Goal: Task Accomplishment & Management: Complete application form

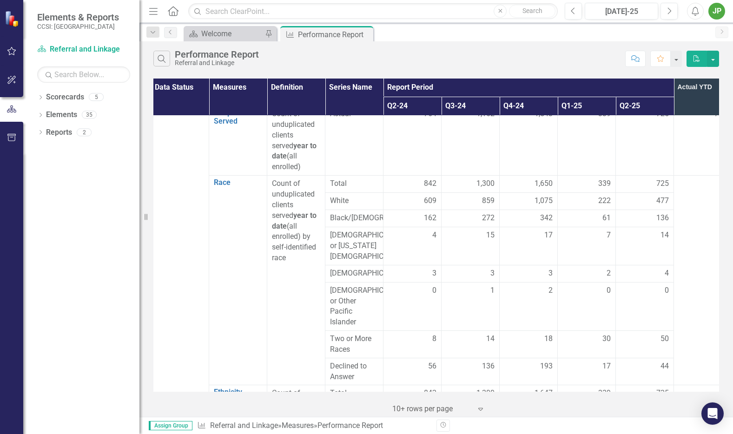
scroll to position [174, 3]
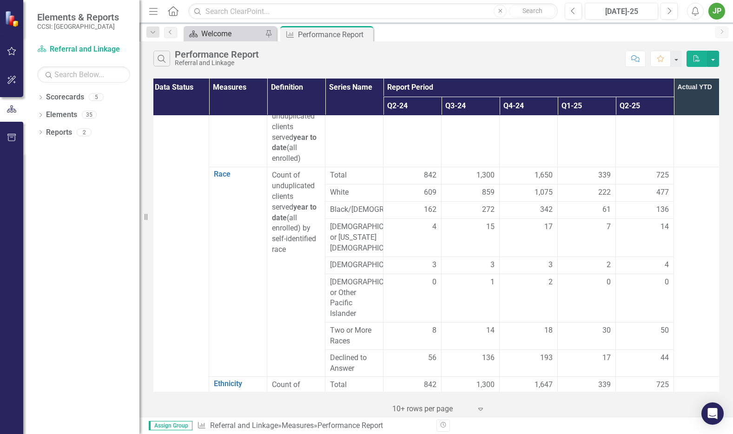
click at [217, 33] on div "Welcome" at bounding box center [231, 34] width 61 height 12
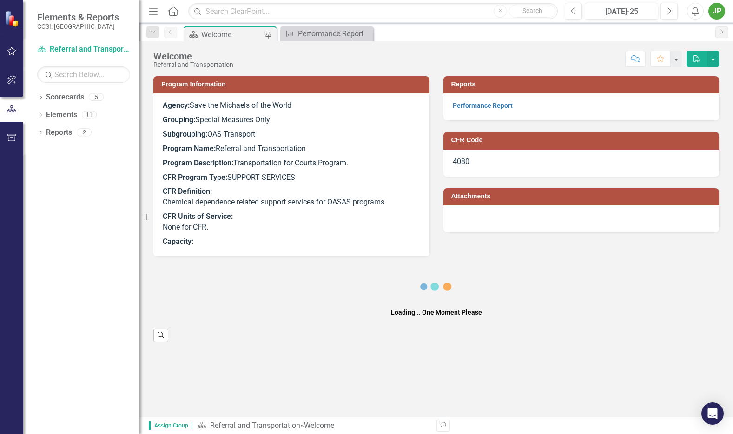
click at [482, 110] on p "Performance Report" at bounding box center [580, 105] width 257 height 11
click at [487, 106] on link "Performance Report" at bounding box center [482, 105] width 60 height 7
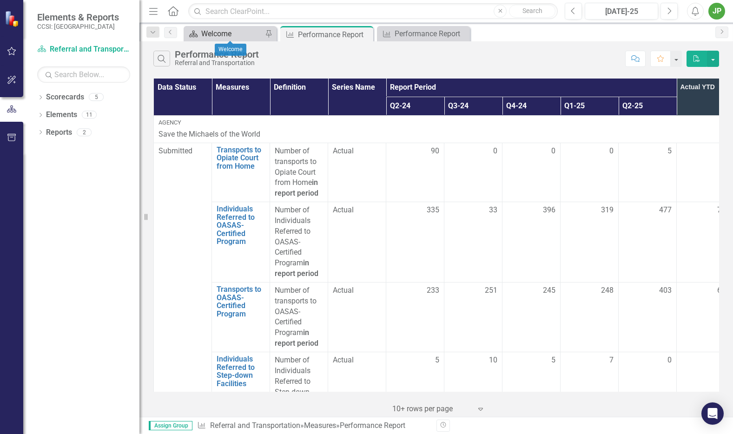
click at [240, 35] on div "Welcome" at bounding box center [231, 34] width 61 height 12
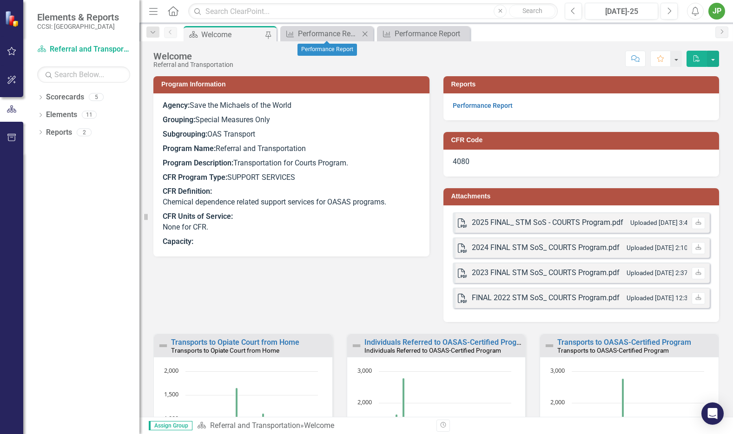
click at [366, 34] on icon "Close" at bounding box center [364, 33] width 9 height 7
click at [367, 34] on icon "Close" at bounding box center [364, 33] width 9 height 7
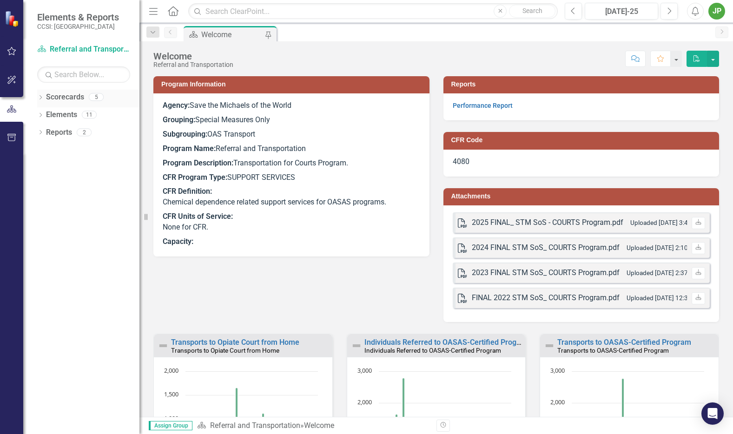
click at [40, 98] on icon "Dropdown" at bounding box center [40, 98] width 7 height 5
click at [35, 117] on icon "Dropdown" at bounding box center [31, 114] width 7 height 6
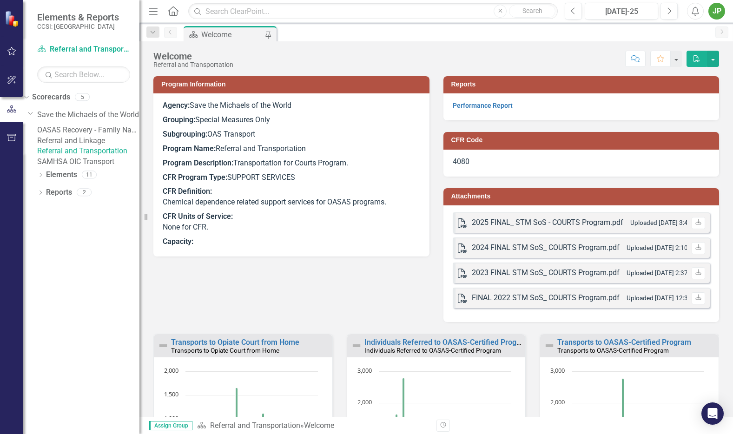
click at [73, 146] on link "Referral and Linkage" at bounding box center [88, 141] width 102 height 11
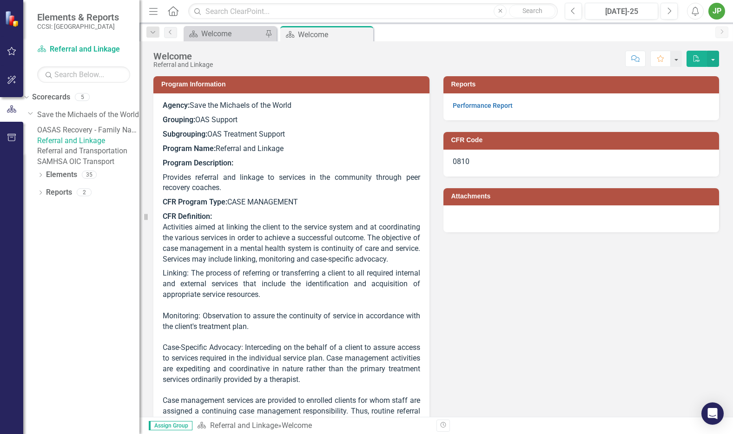
click at [487, 111] on div "Performance Report" at bounding box center [581, 106] width 276 height 27
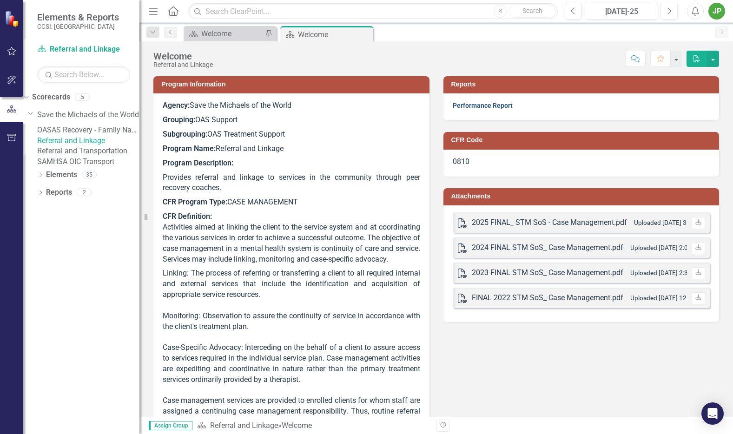
click at [489, 108] on link "Performance Report" at bounding box center [482, 105] width 60 height 7
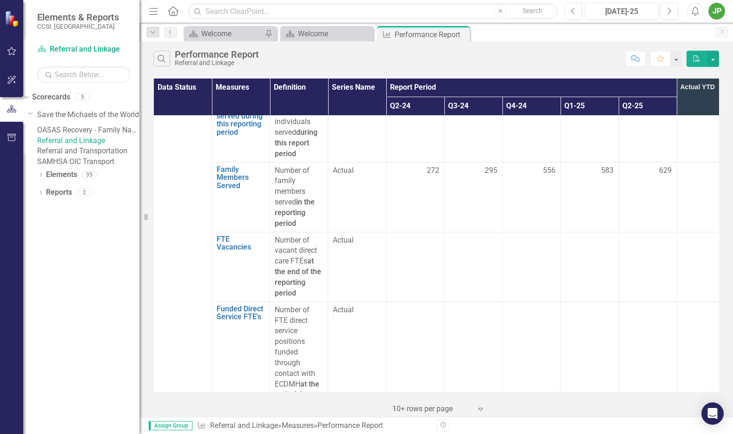
scroll to position [1631, 0]
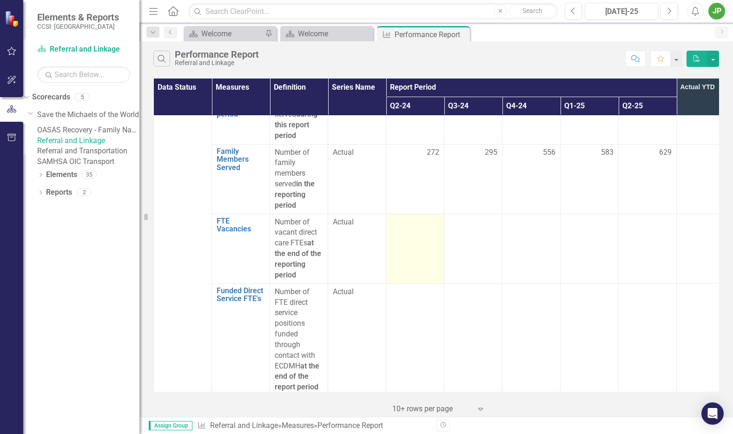
click at [436, 217] on div at bounding box center [415, 222] width 48 height 11
click at [425, 217] on div at bounding box center [415, 222] width 48 height 11
click at [423, 217] on div at bounding box center [415, 222] width 48 height 11
click at [413, 217] on div at bounding box center [415, 222] width 48 height 11
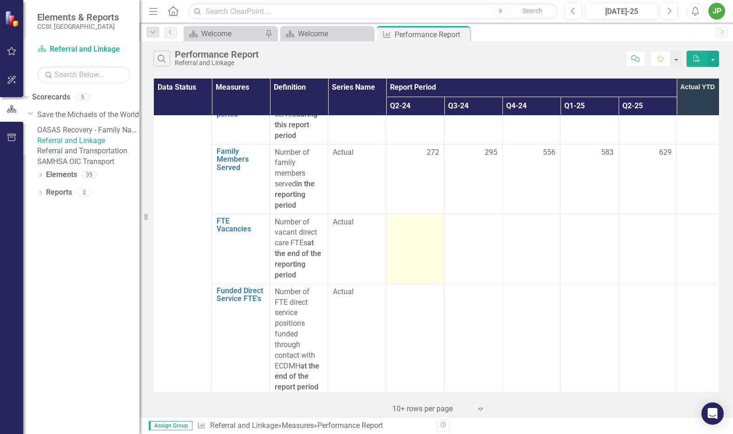
click at [411, 217] on div at bounding box center [415, 222] width 48 height 11
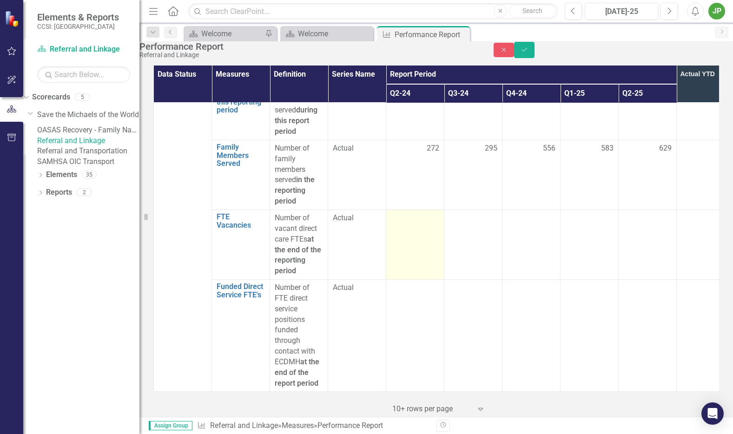
scroll to position [1631, 0]
click at [411, 215] on input "number" at bounding box center [415, 221] width 48 height 17
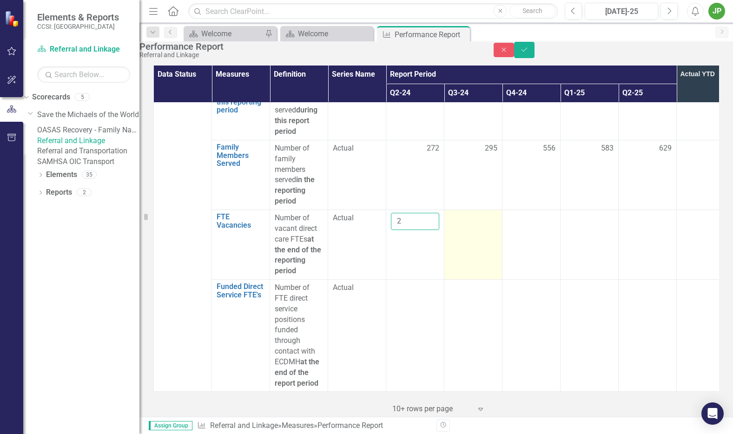
type input "2"
click at [451, 213] on div at bounding box center [473, 218] width 48 height 11
click at [466, 213] on div at bounding box center [473, 218] width 48 height 11
click at [477, 214] on input "number" at bounding box center [473, 221] width 48 height 17
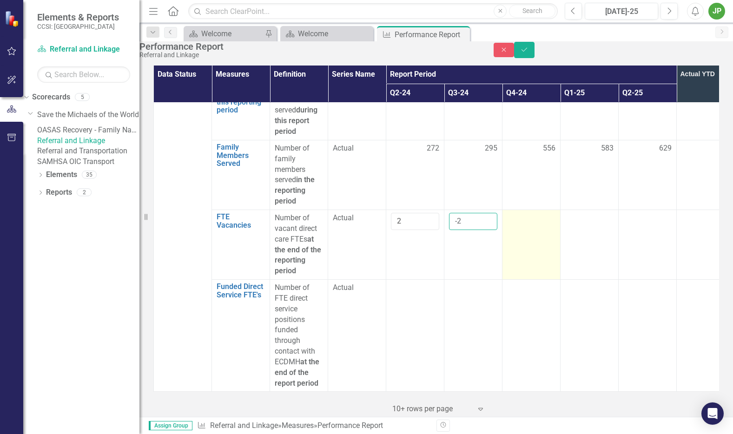
type input "-2"
click at [519, 214] on div at bounding box center [531, 218] width 48 height 11
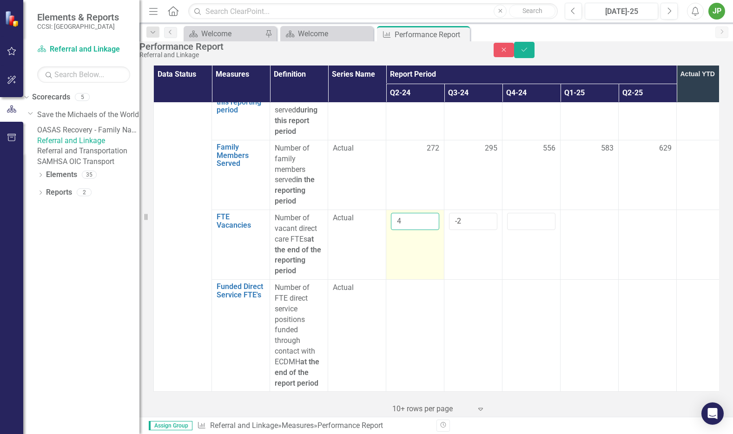
scroll to position [1628, 1]
drag, startPoint x: 421, startPoint y: 214, endPoint x: 358, endPoint y: 223, distance: 64.3
click at [377, 214] on tr "FTE Vacancies Link Open Element Number of vacant direct care FTEs at the end of…" at bounding box center [443, 245] width 581 height 70
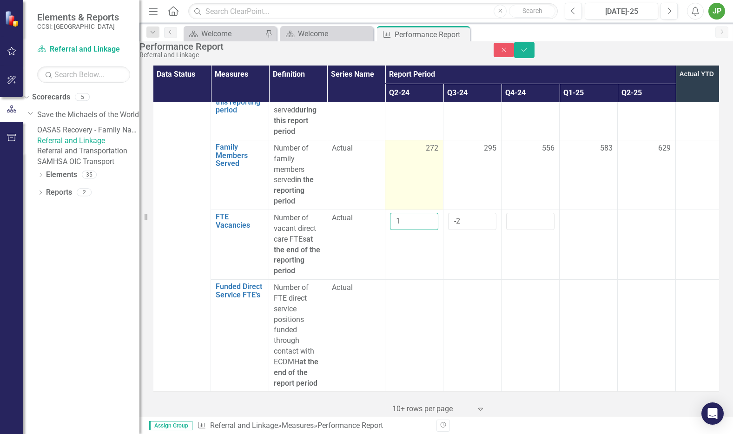
type input "1"
click at [395, 174] on td "272" at bounding box center [414, 175] width 58 height 70
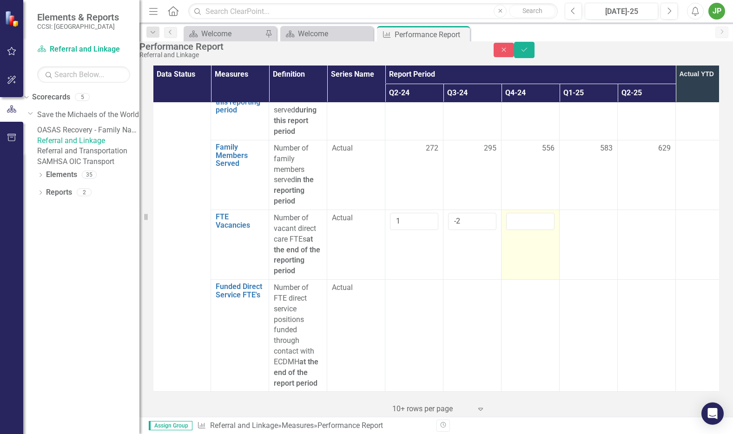
click at [545, 229] on td at bounding box center [530, 245] width 58 height 70
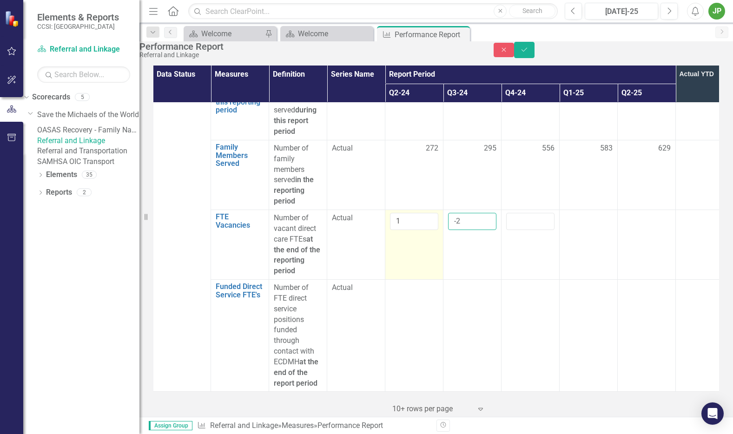
drag, startPoint x: 477, startPoint y: 220, endPoint x: 410, endPoint y: 216, distance: 67.1
click at [410, 216] on tr "FTE Vacancies Link Open Element Number of vacant direct care FTEs at the end of…" at bounding box center [443, 245] width 581 height 70
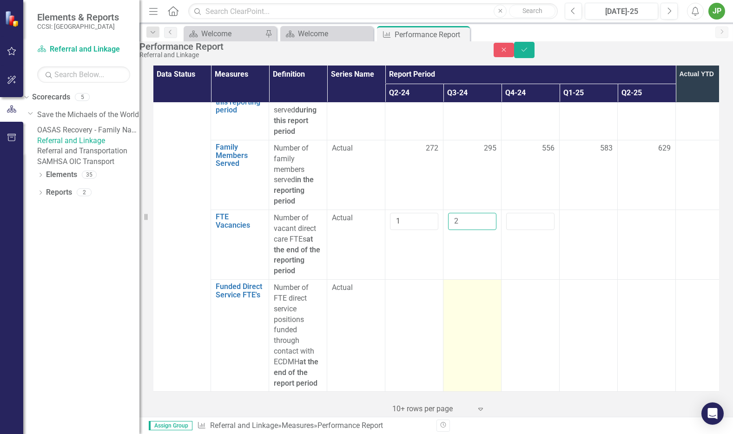
type input "2"
click at [483, 282] on div at bounding box center [472, 287] width 48 height 11
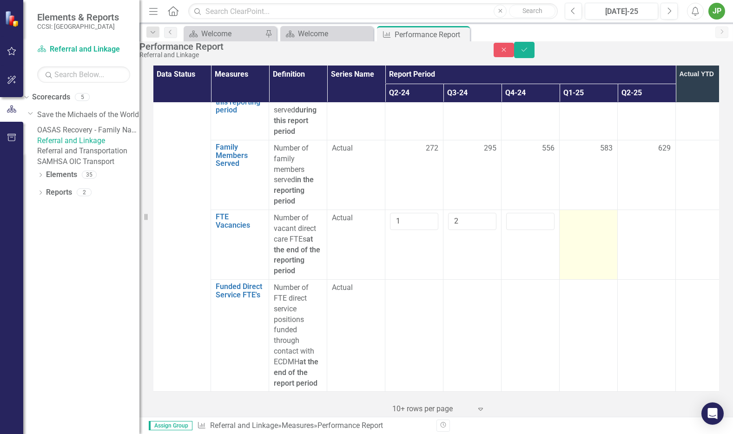
drag, startPoint x: 589, startPoint y: 214, endPoint x: 567, endPoint y: 215, distance: 21.8
click at [589, 214] on div at bounding box center [588, 218] width 48 height 11
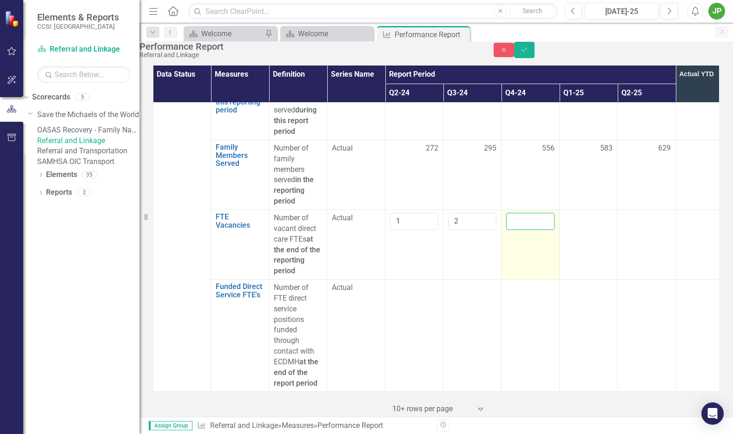
click at [540, 214] on input "number" at bounding box center [530, 221] width 48 height 17
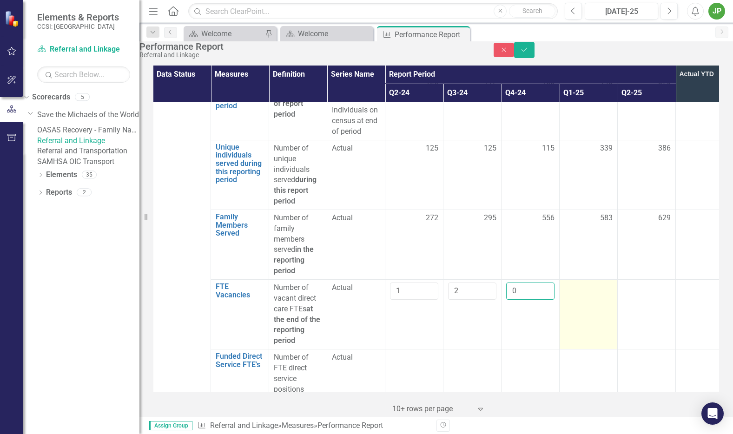
type input "0"
click at [595, 297] on td at bounding box center [588, 314] width 58 height 70
click at [589, 294] on input "number" at bounding box center [587, 292] width 48 height 17
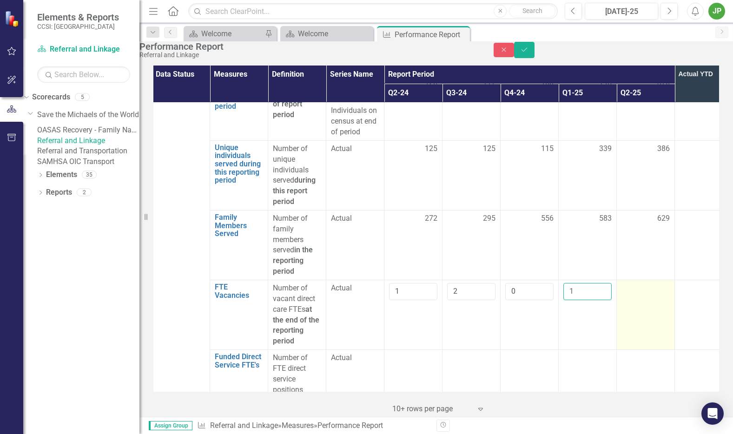
type input "1"
click at [638, 302] on td at bounding box center [645, 315] width 58 height 70
click at [648, 298] on input "number" at bounding box center [645, 291] width 48 height 17
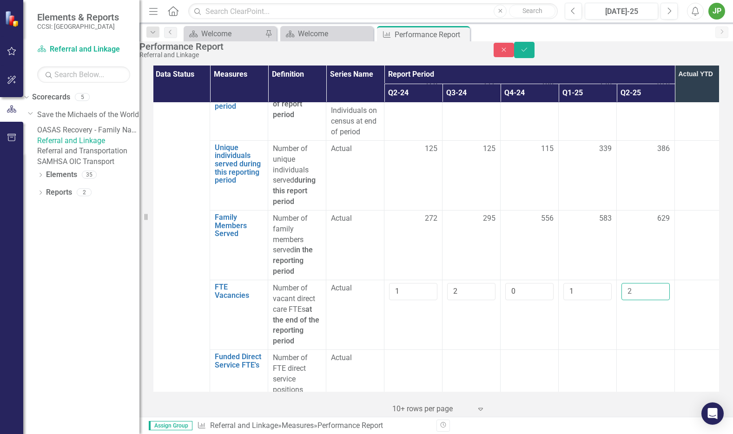
type input "2"
drag, startPoint x: 687, startPoint y: 273, endPoint x: 682, endPoint y: 281, distance: 8.8
click at [687, 274] on td at bounding box center [704, 245] width 58 height 70
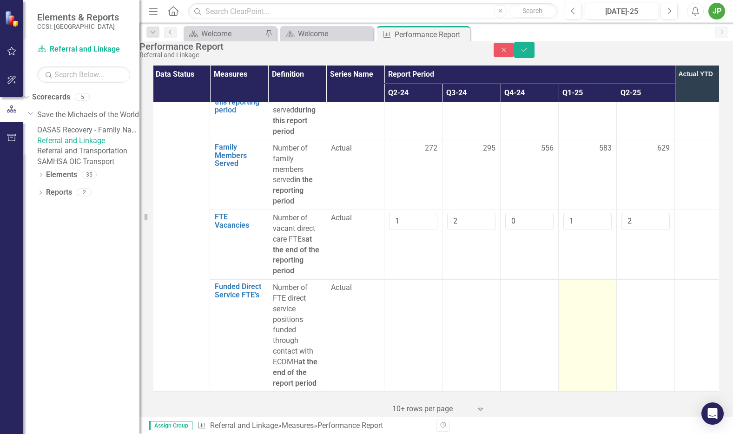
scroll to position [1631, 2]
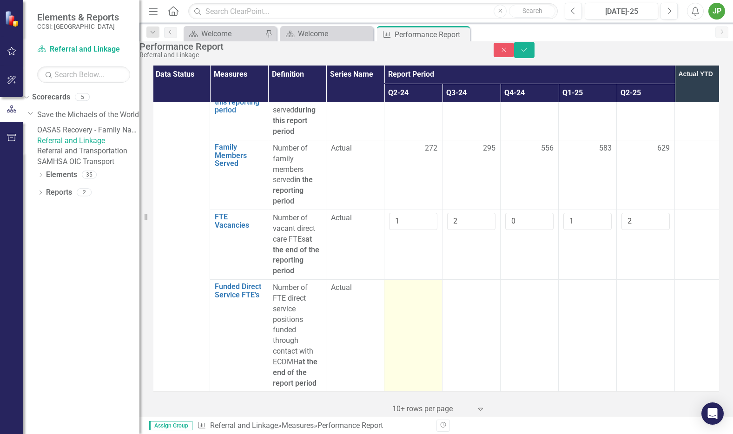
click at [385, 293] on td at bounding box center [413, 336] width 58 height 112
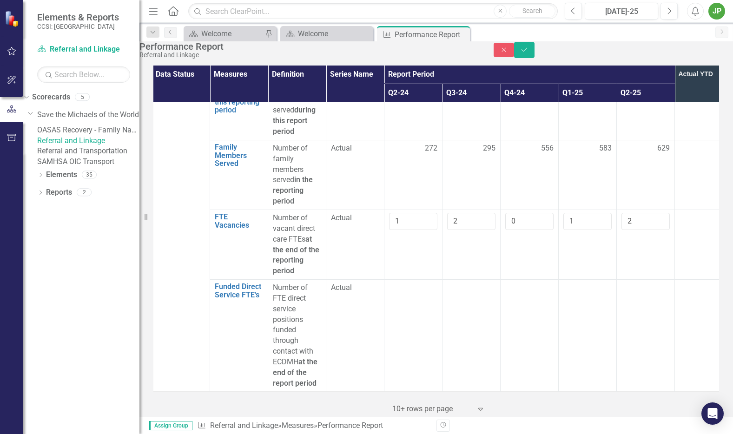
click at [281, 296] on p "Number of FTE direct service positions funded through contact with ECDMH at the…" at bounding box center [297, 335] width 48 height 106
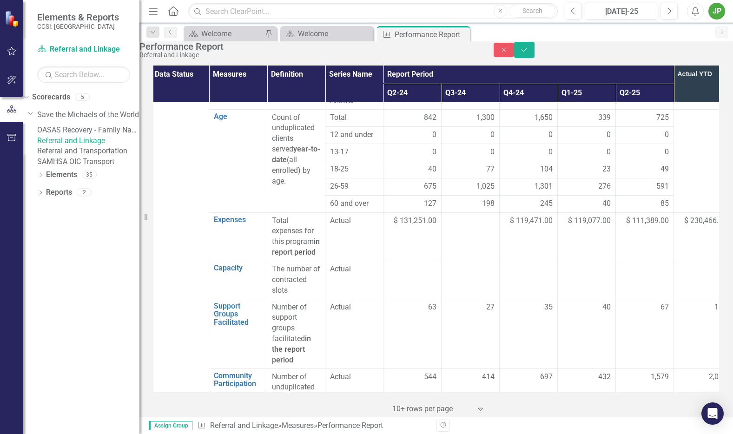
scroll to position [703, 3]
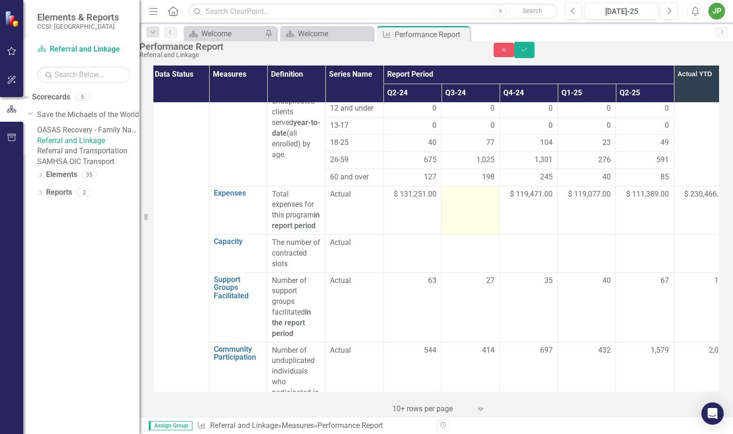
click at [469, 189] on div at bounding box center [470, 194] width 48 height 11
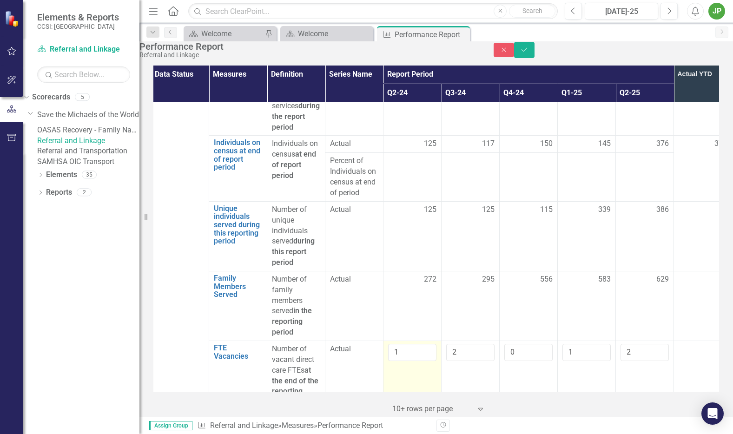
scroll to position [1631, 3]
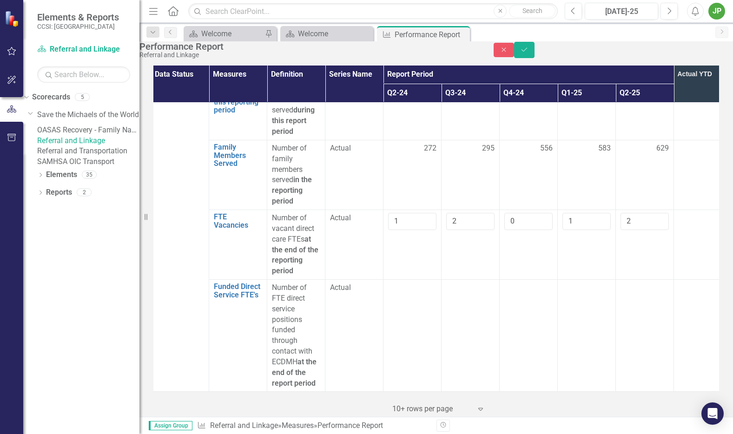
click at [693, 143] on div at bounding box center [702, 148] width 48 height 11
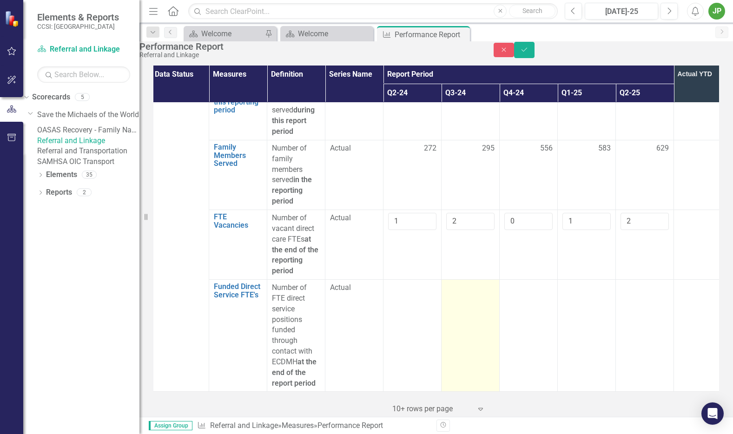
drag, startPoint x: 429, startPoint y: 291, endPoint x: 444, endPoint y: 290, distance: 14.9
click at [429, 291] on td at bounding box center [412, 336] width 58 height 112
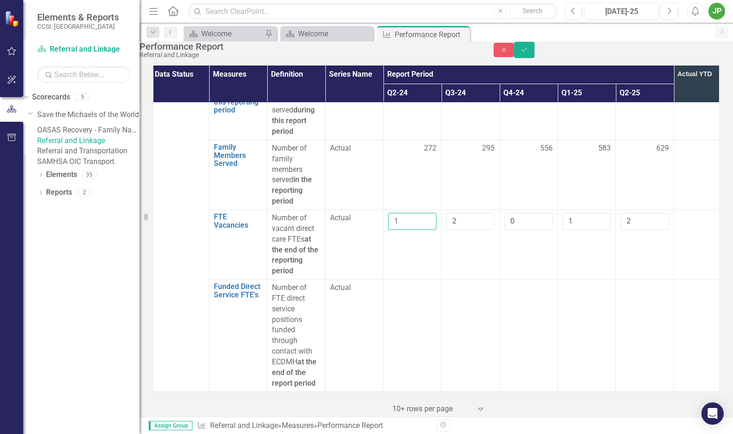
drag, startPoint x: 408, startPoint y: 216, endPoint x: 374, endPoint y: 216, distance: 33.4
click at [374, 216] on tr "FTE Vacancies Link Open Element Number of vacant direct care FTEs at the end of…" at bounding box center [441, 245] width 581 height 70
drag, startPoint x: 458, startPoint y: 216, endPoint x: 571, endPoint y: 216, distance: 113.4
click at [448, 217] on input "2" at bounding box center [470, 221] width 48 height 17
drag, startPoint x: 533, startPoint y: 216, endPoint x: 505, endPoint y: 216, distance: 27.9
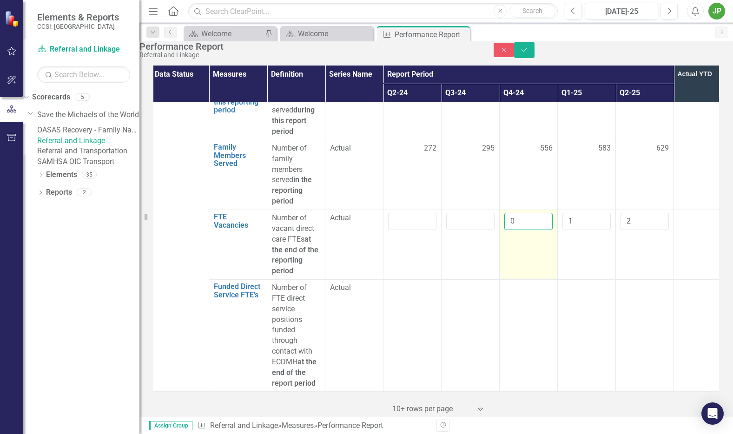
click at [505, 216] on input "0" at bounding box center [528, 221] width 48 height 17
drag, startPoint x: 578, startPoint y: 216, endPoint x: 556, endPoint y: 217, distance: 22.3
click at [556, 217] on tr "FTE Vacancies Link Open Element Number of vacant direct care FTEs at the end of…" at bounding box center [441, 245] width 581 height 70
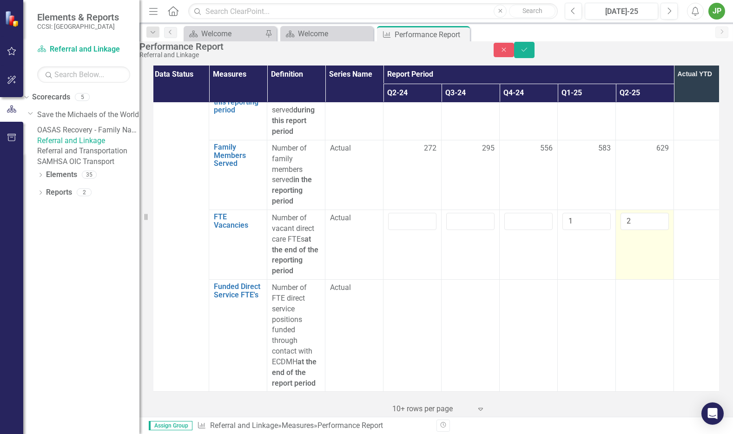
click at [637, 268] on td "2" at bounding box center [645, 245] width 58 height 70
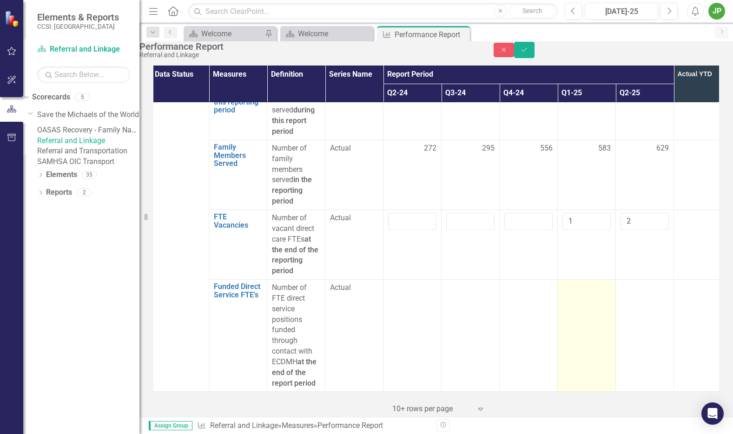
click at [591, 310] on td at bounding box center [586, 336] width 58 height 112
click at [592, 304] on td at bounding box center [586, 336] width 58 height 112
click at [594, 288] on td at bounding box center [586, 336] width 58 height 112
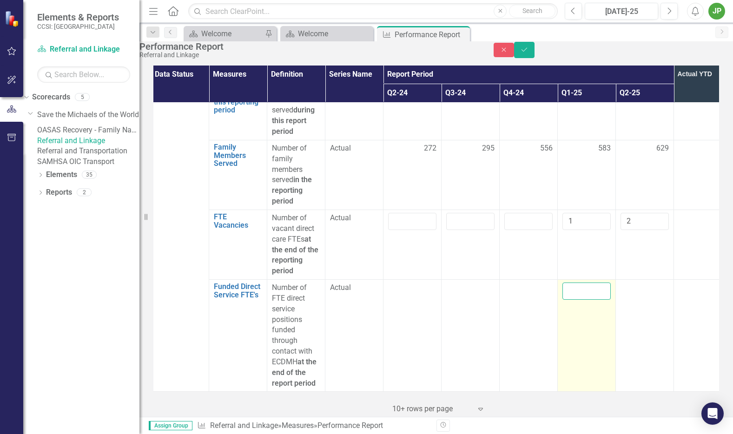
click at [587, 282] on input "number" at bounding box center [586, 290] width 48 height 17
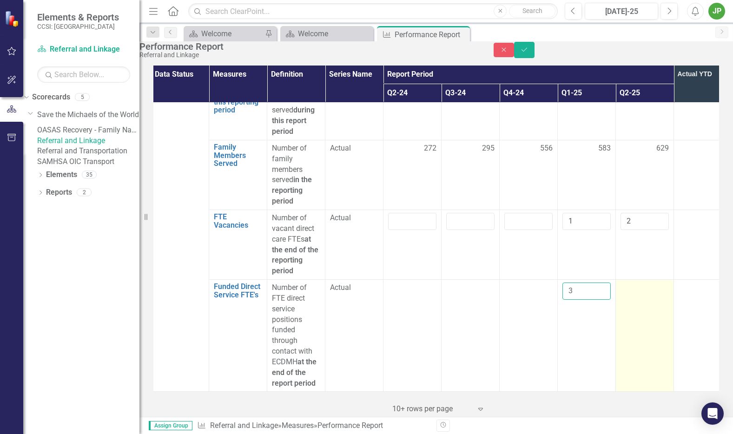
type input "3"
click at [632, 282] on div at bounding box center [644, 287] width 48 height 11
click at [642, 282] on input "number" at bounding box center [644, 290] width 48 height 17
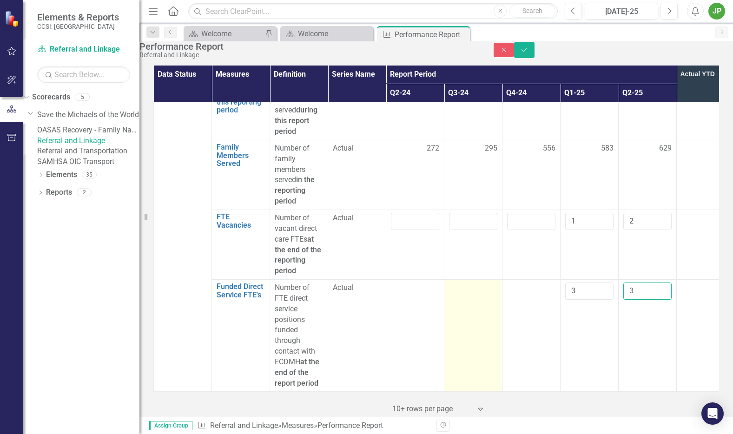
type input "3"
click at [500, 280] on td at bounding box center [473, 336] width 58 height 112
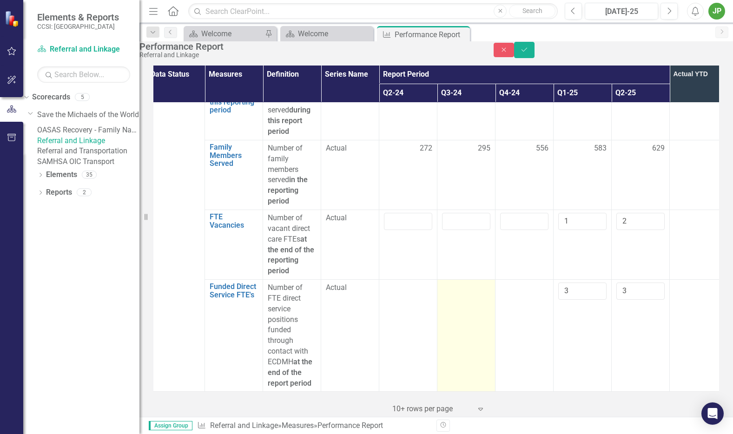
scroll to position [1631, 3]
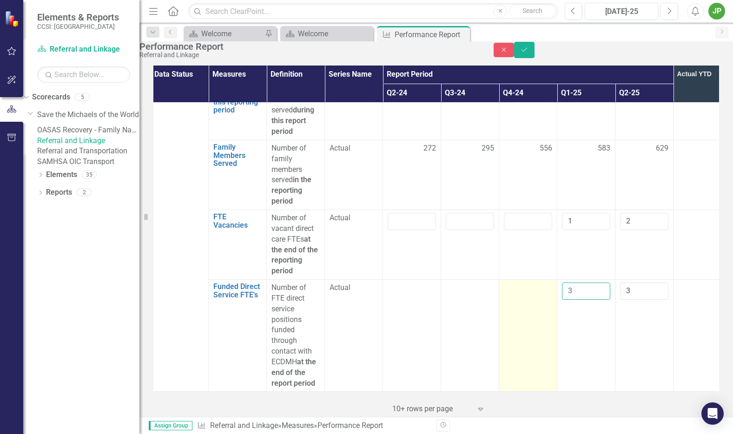
drag, startPoint x: 584, startPoint y: 287, endPoint x: 548, endPoint y: 286, distance: 36.2
click at [548, 286] on tr "Funded Direct Service FTE's Link Open Element Number of FTE direct service posi…" at bounding box center [441, 336] width 581 height 112
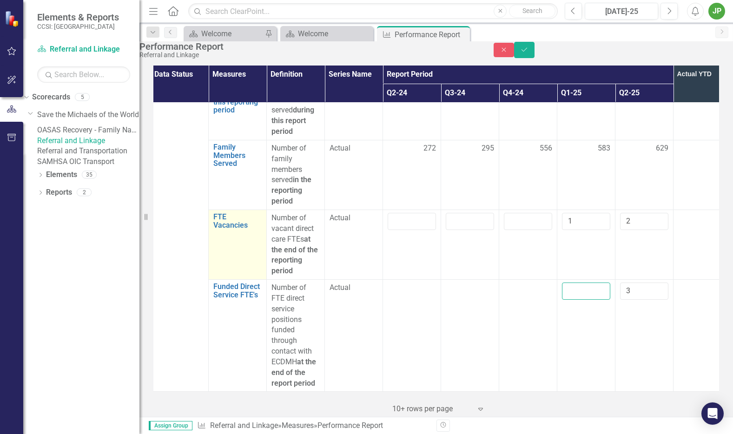
scroll to position [1631, 3]
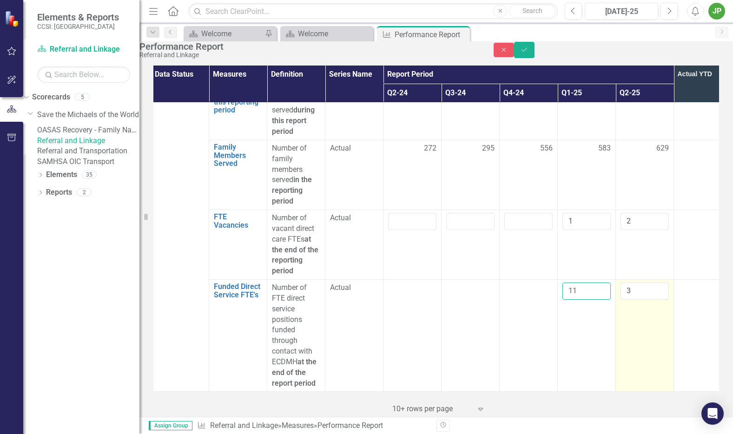
type input "11"
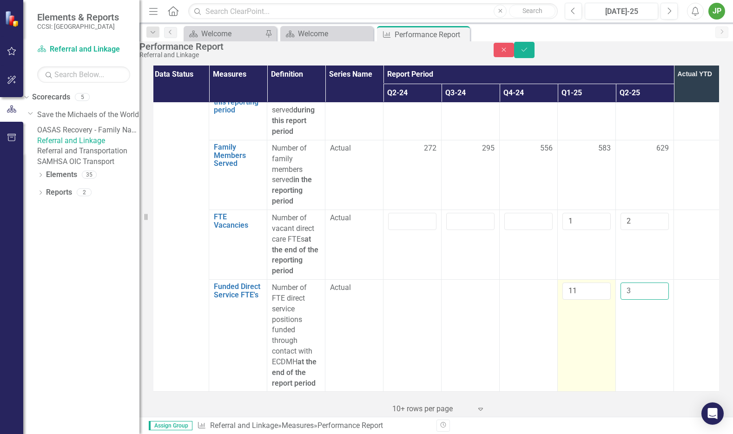
drag, startPoint x: 648, startPoint y: 285, endPoint x: 598, endPoint y: 284, distance: 50.2
click at [598, 284] on tr "Funded Direct Service FTE's Link Open Element Number of FTE direct service posi…" at bounding box center [441, 336] width 581 height 112
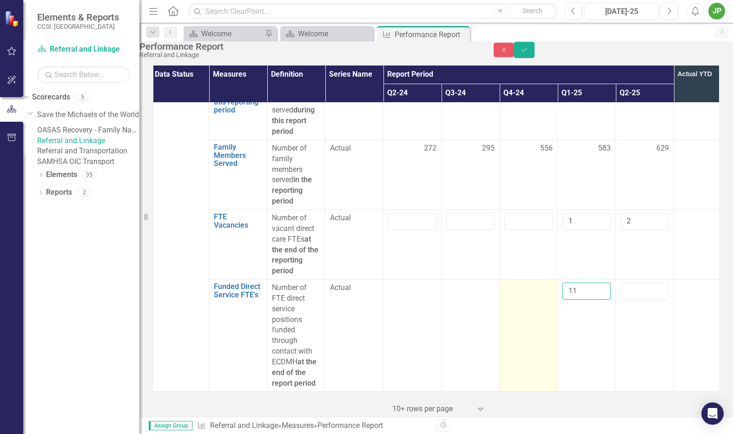
drag, startPoint x: 588, startPoint y: 285, endPoint x: 537, endPoint y: 285, distance: 50.6
click at [537, 285] on tr "Funded Direct Service FTE's Link Open Element Number of FTE direct service posi…" at bounding box center [441, 336] width 581 height 112
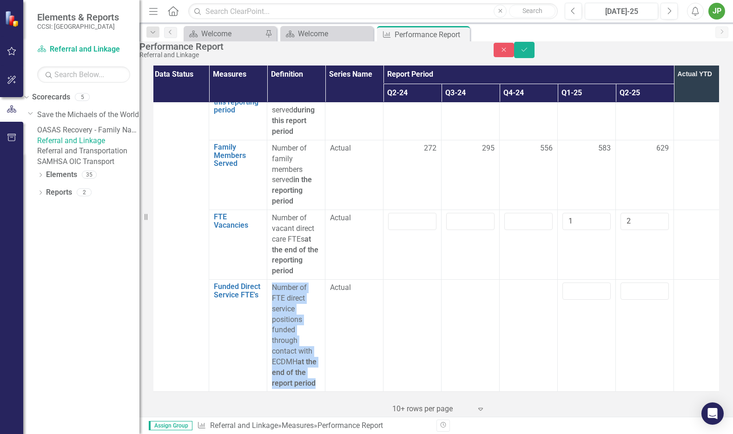
drag, startPoint x: 317, startPoint y: 374, endPoint x: 271, endPoint y: 279, distance: 105.6
click at [272, 282] on p "Number of FTE direct service positions funded through contact with ECDMH at the…" at bounding box center [296, 335] width 48 height 106
copy p "Number of FTE direct service positions funded through contact with ECDMH at the…"
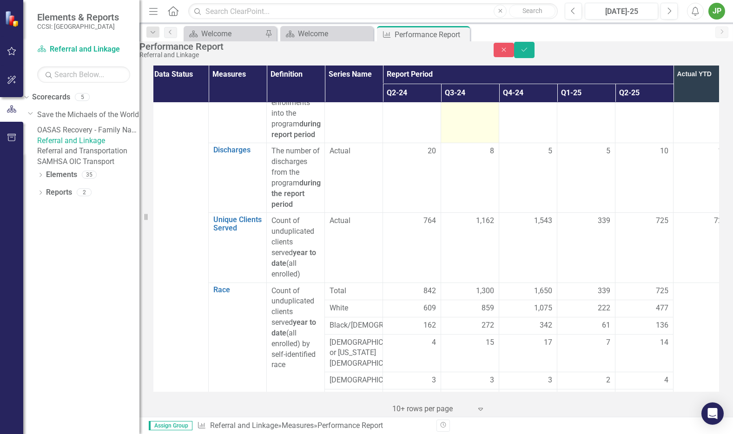
scroll to position [0, 3]
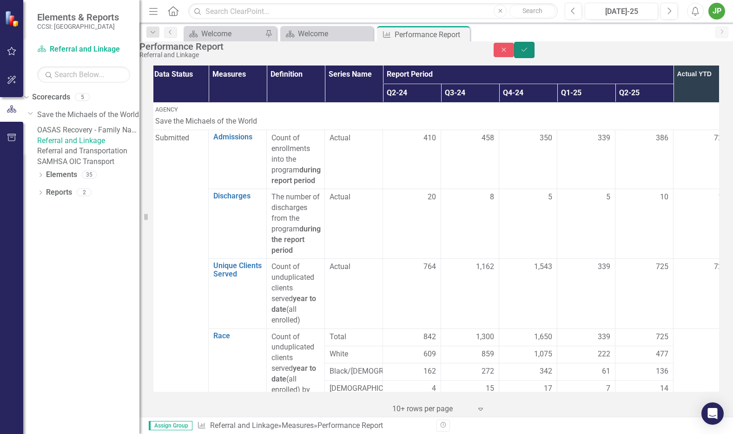
click at [528, 53] on icon "Save" at bounding box center [524, 49] width 8 height 7
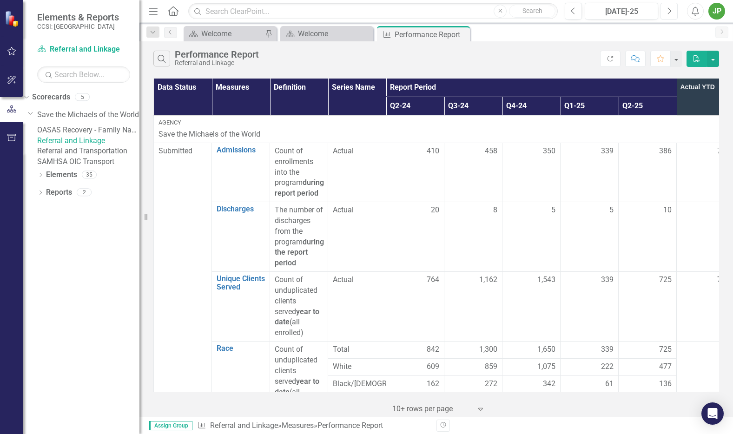
click at [672, 13] on button "Next" at bounding box center [668, 11] width 17 height 17
